Goal: Task Accomplishment & Management: Use online tool/utility

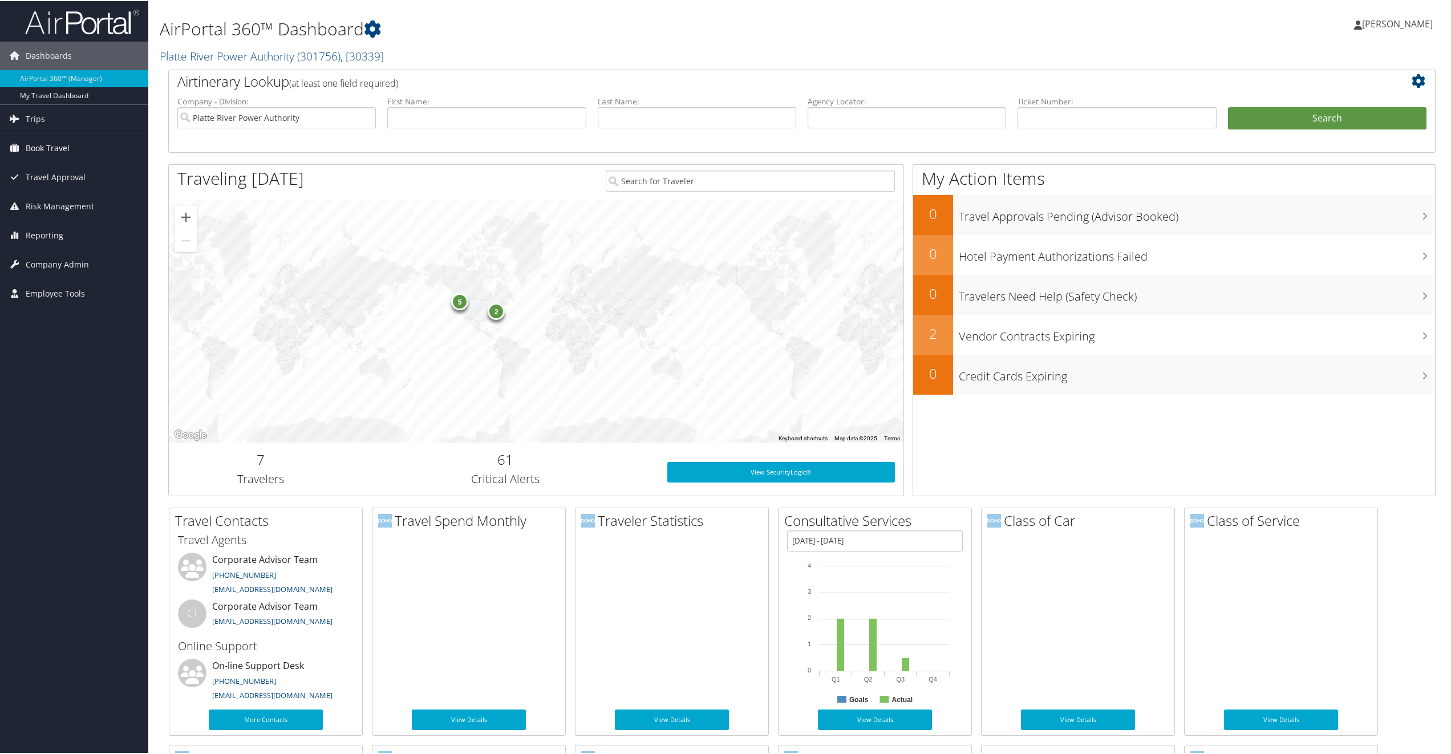
click at [43, 141] on span "Book Travel" at bounding box center [48, 147] width 44 height 29
click at [43, 185] on link "Book/Manage Online Trips" at bounding box center [74, 186] width 148 height 17
